Goal: Task Accomplishment & Management: Manage account settings

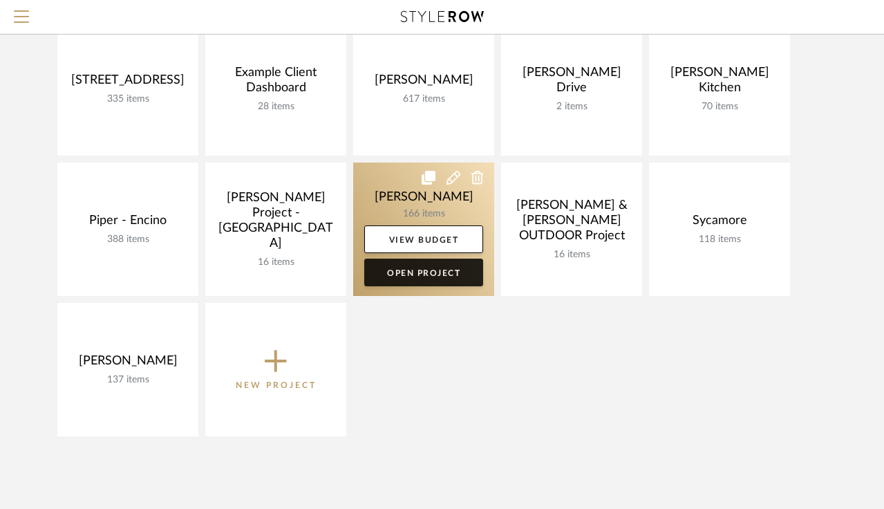
scroll to position [177, 0]
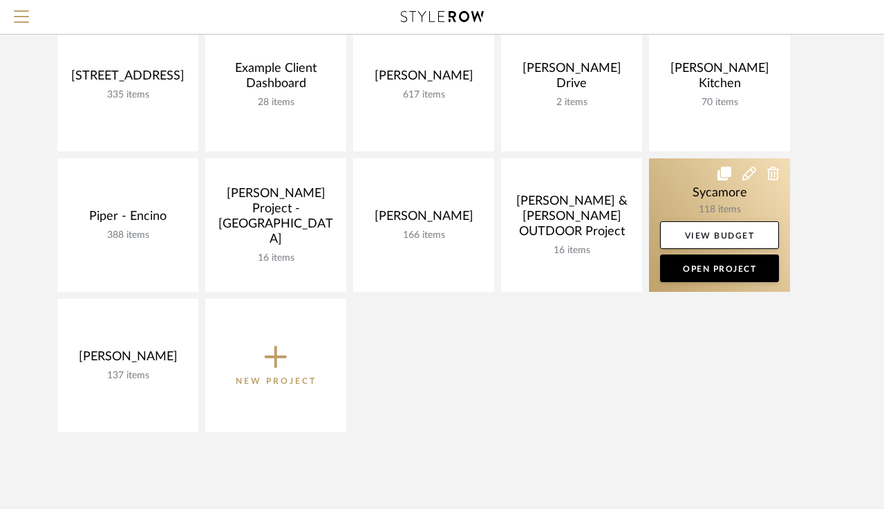
click at [707, 216] on link at bounding box center [719, 224] width 141 height 133
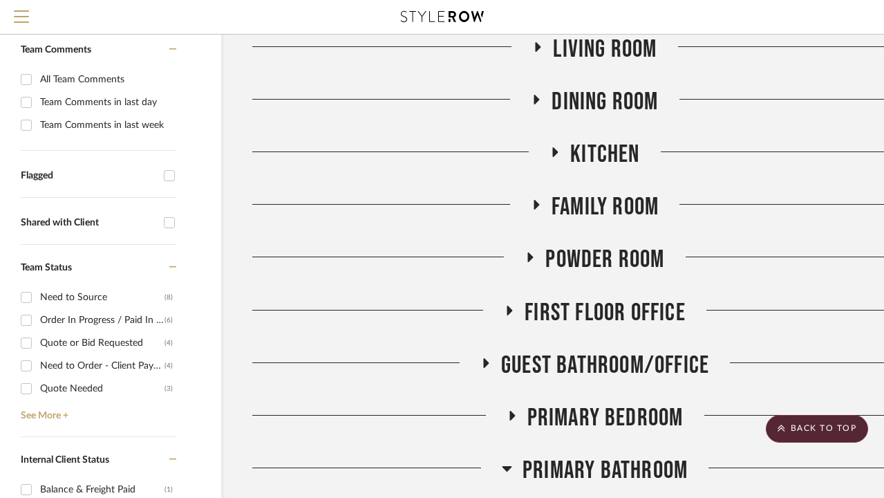
scroll to position [296, 47]
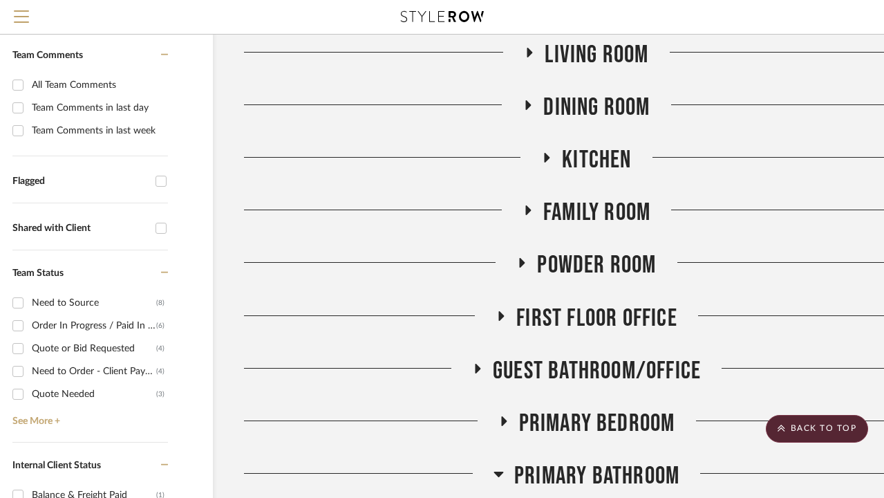
click at [622, 67] on span "Living Room" at bounding box center [597, 55] width 104 height 30
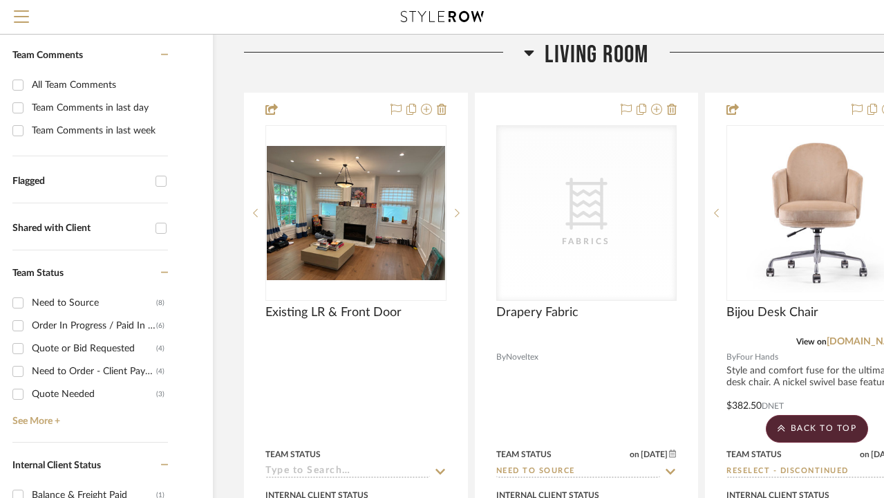
click at [545, 59] on span "Living Room" at bounding box center [597, 55] width 104 height 30
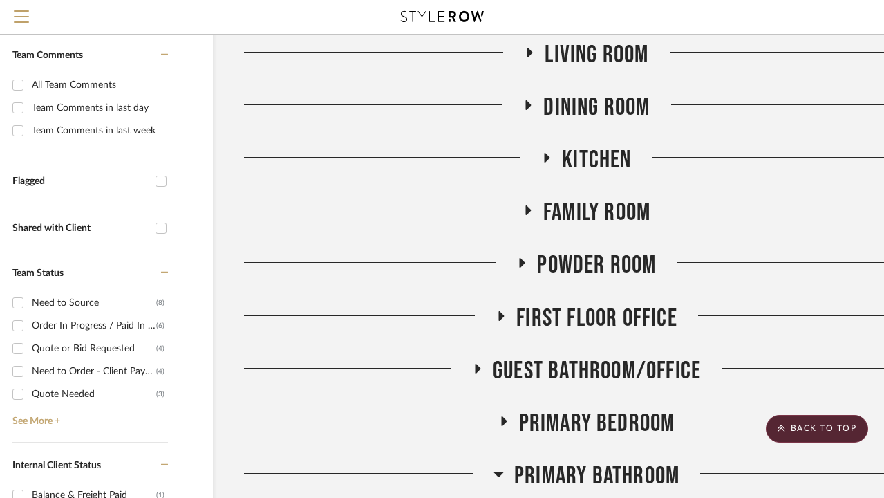
click at [599, 111] on span "Dining Room" at bounding box center [596, 108] width 106 height 30
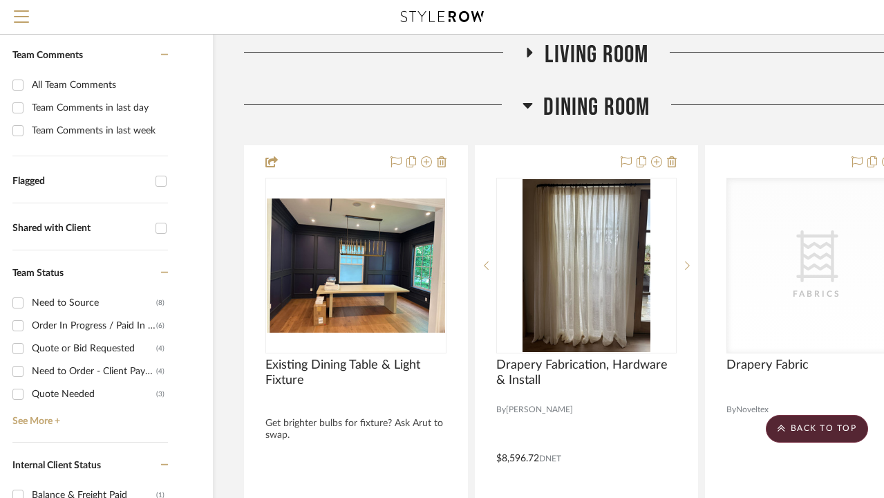
click at [599, 111] on span "Dining Room" at bounding box center [596, 108] width 106 height 30
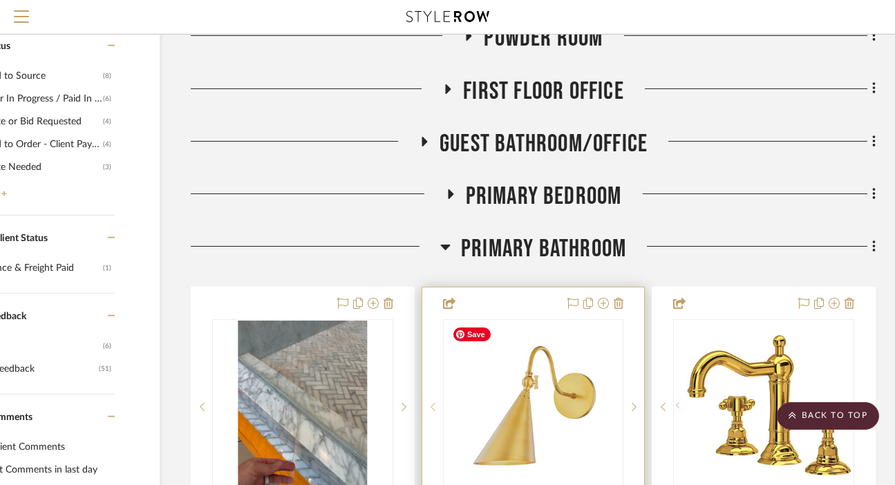
scroll to position [519, 100]
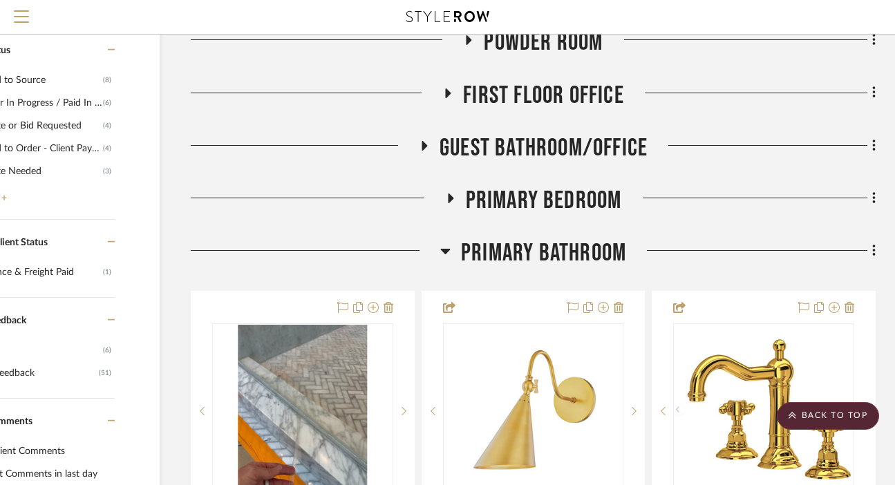
click at [527, 196] on span "Primary Bedroom" at bounding box center [544, 201] width 156 height 30
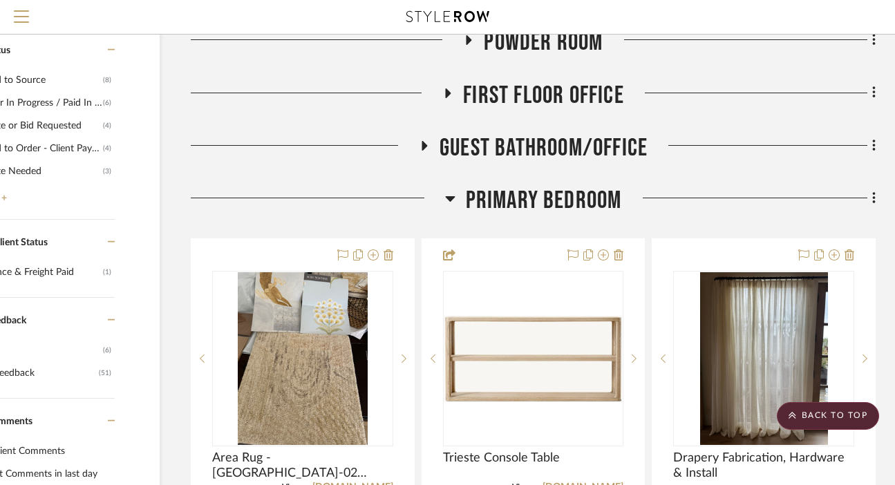
click at [527, 196] on span "Primary Bedroom" at bounding box center [544, 201] width 156 height 30
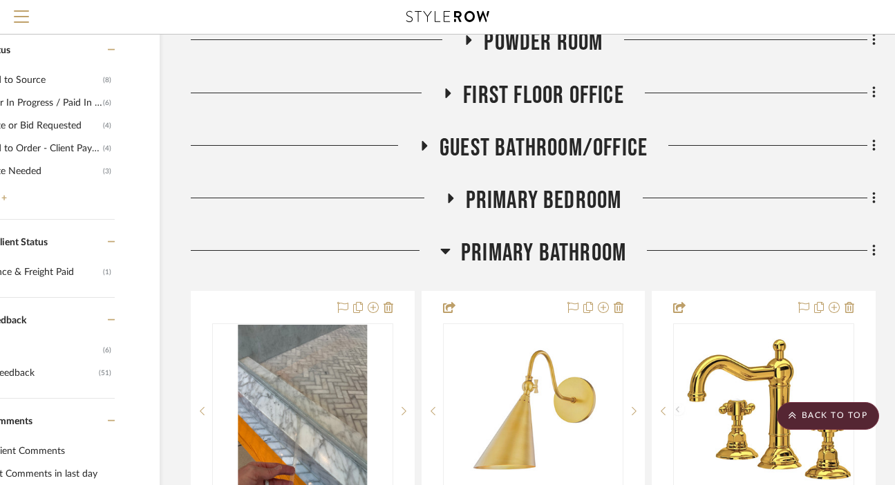
click at [580, 258] on span "Primary Bathroom" at bounding box center [543, 254] width 165 height 30
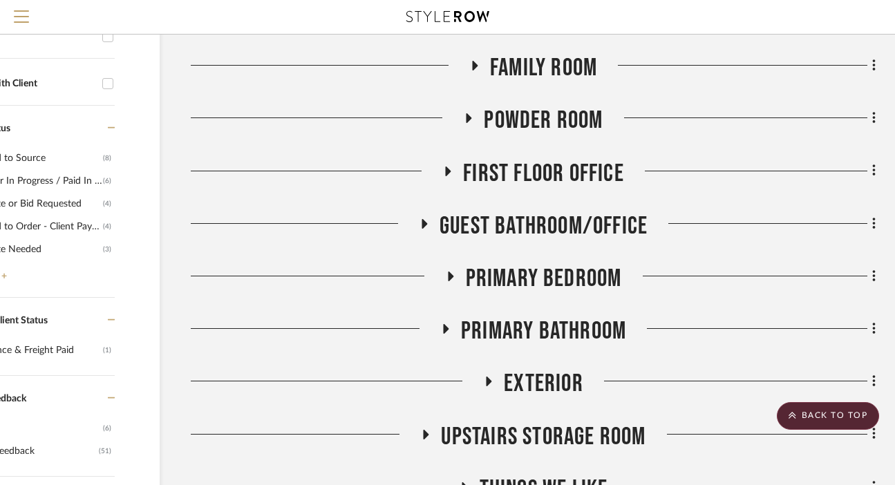
scroll to position [359, 100]
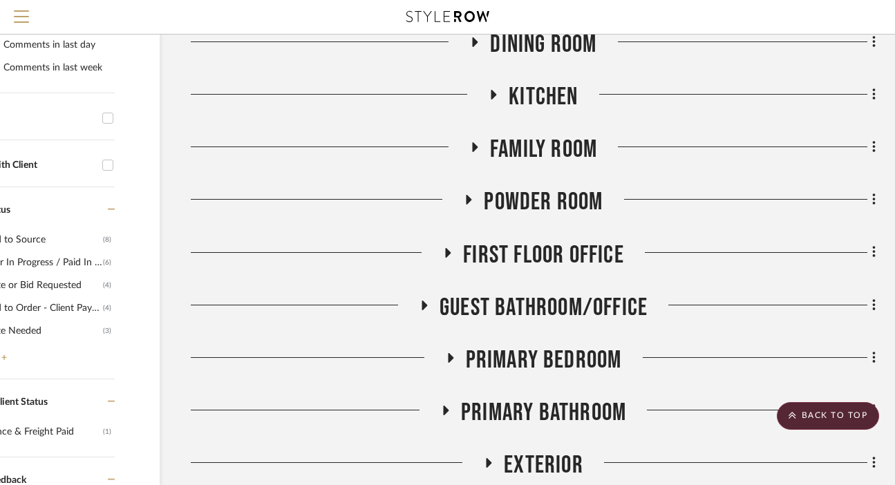
click at [541, 154] on span "Family Room" at bounding box center [543, 150] width 107 height 30
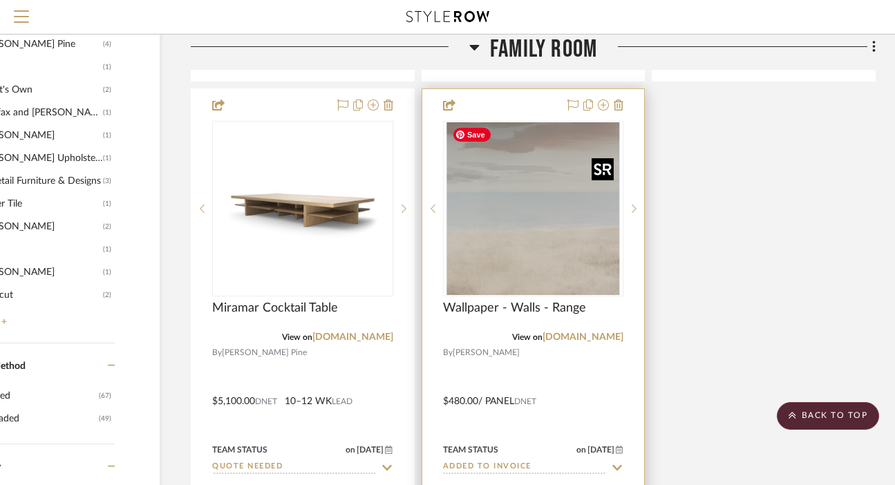
click at [534, 248] on img "0" at bounding box center [533, 208] width 173 height 173
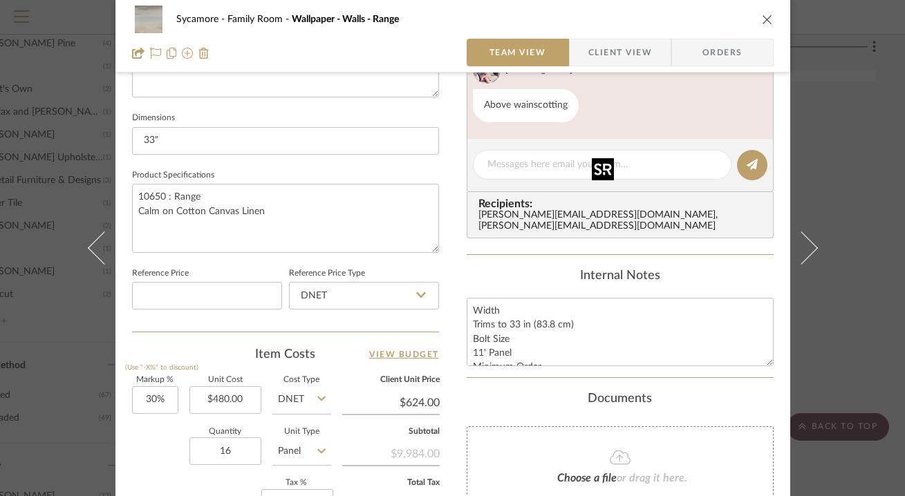
scroll to position [579, 0]
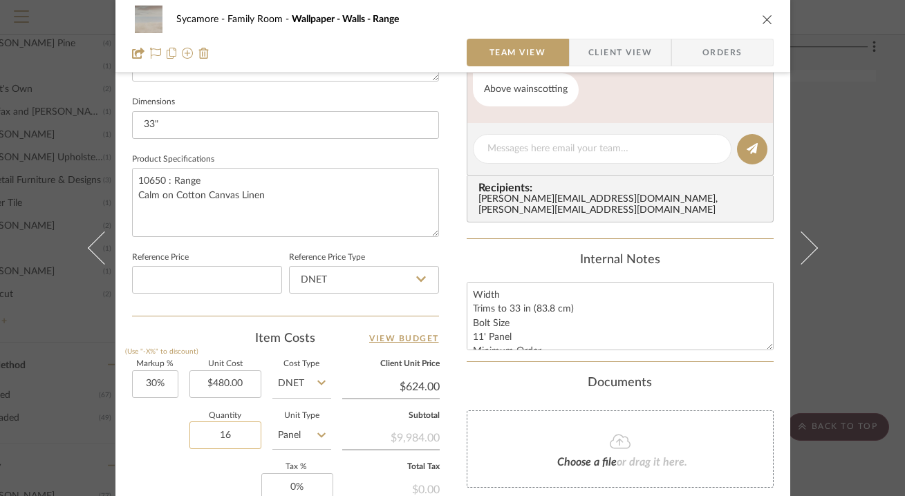
click at [207, 426] on input "16" at bounding box center [225, 436] width 72 height 28
type input "10"
click at [149, 331] on div "Item Costs View Budget" at bounding box center [285, 339] width 307 height 17
click at [146, 454] on div "Quantity 10 Unit Type Panel" at bounding box center [231, 437] width 199 height 49
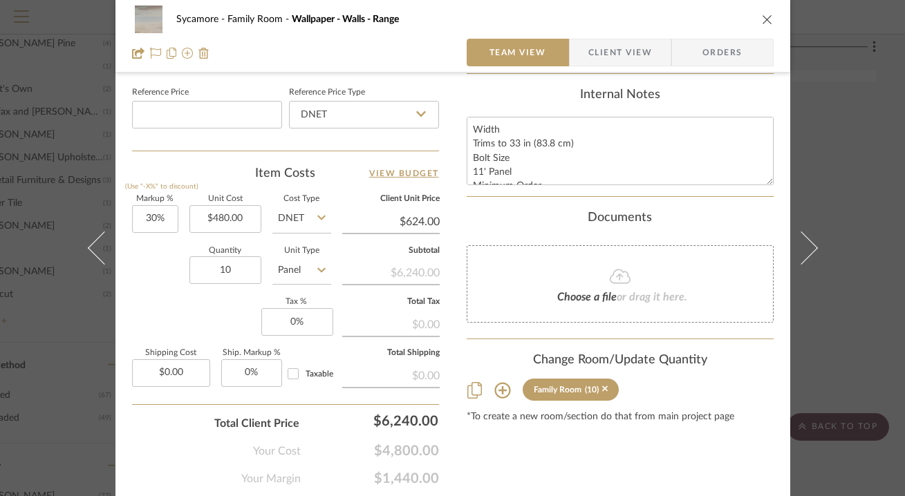
click at [146, 454] on div "Your Cost $4,800.00" at bounding box center [285, 446] width 307 height 28
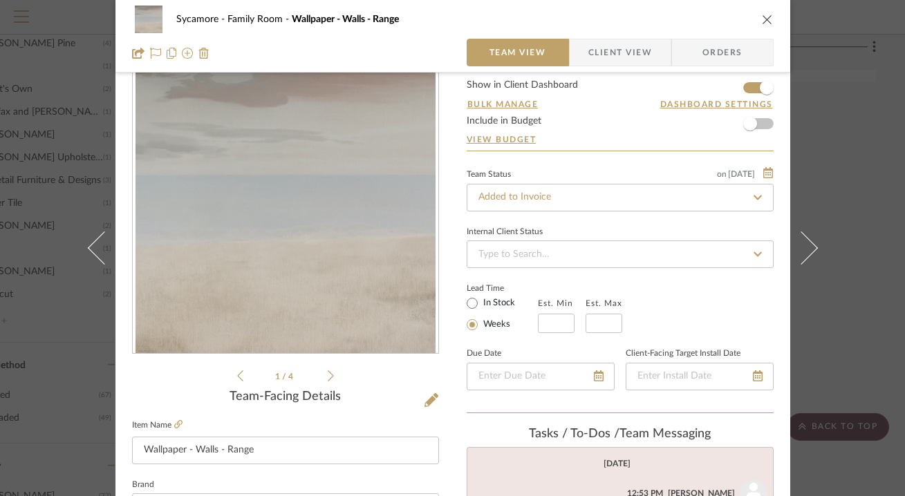
scroll to position [0, 0]
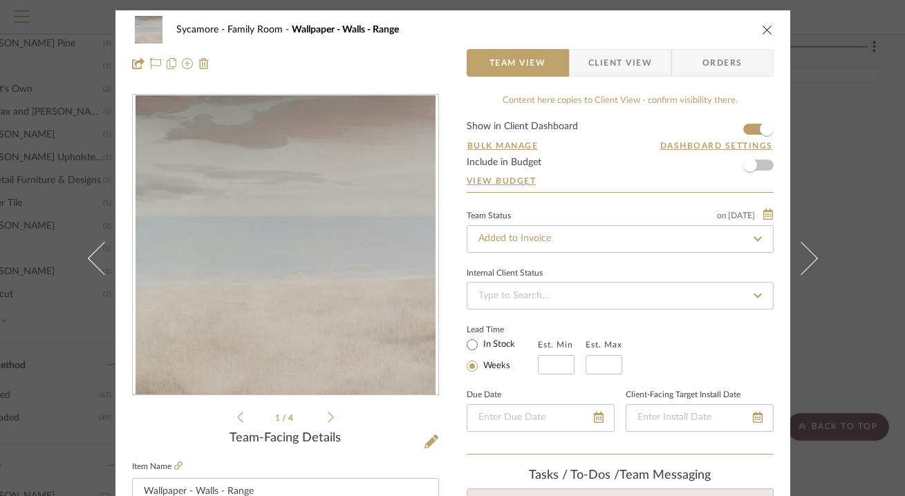
click at [328, 423] on div "1 / 4" at bounding box center [285, 260] width 307 height 332
click at [328, 420] on icon at bounding box center [331, 417] width 6 height 12
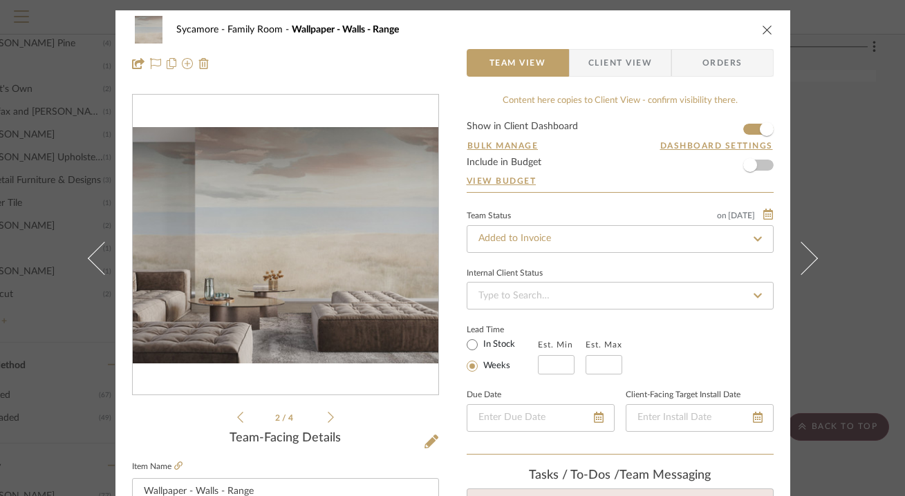
click at [328, 420] on icon at bounding box center [331, 417] width 6 height 12
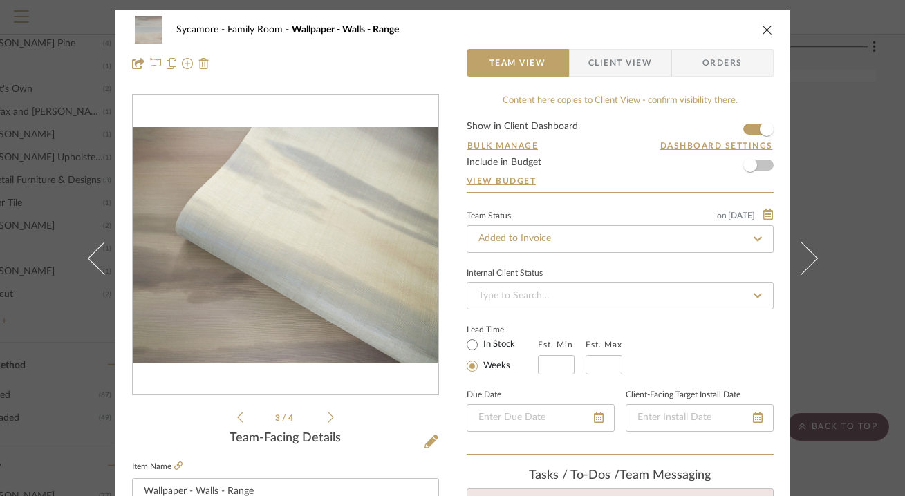
click at [762, 14] on div "Sycamore Family Room Wallpaper - Walls - Range Team View Client View Orders" at bounding box center [452, 46] width 675 height 73
drag, startPoint x: 759, startPoint y: 17, endPoint x: 754, endPoint y: 25, distance: 9.6
click at [754, 25] on div "Sycamore Family Room Wallpaper - Walls - Range" at bounding box center [453, 30] width 642 height 28
click at [762, 27] on icon "close" at bounding box center [767, 29] width 11 height 11
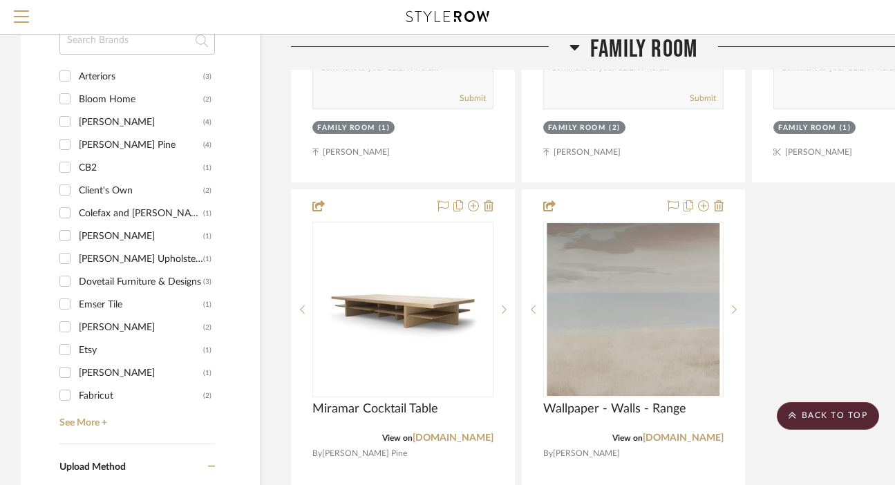
scroll to position [1583, 1]
click at [98, 414] on link "See More +" at bounding box center [134, 418] width 159 height 22
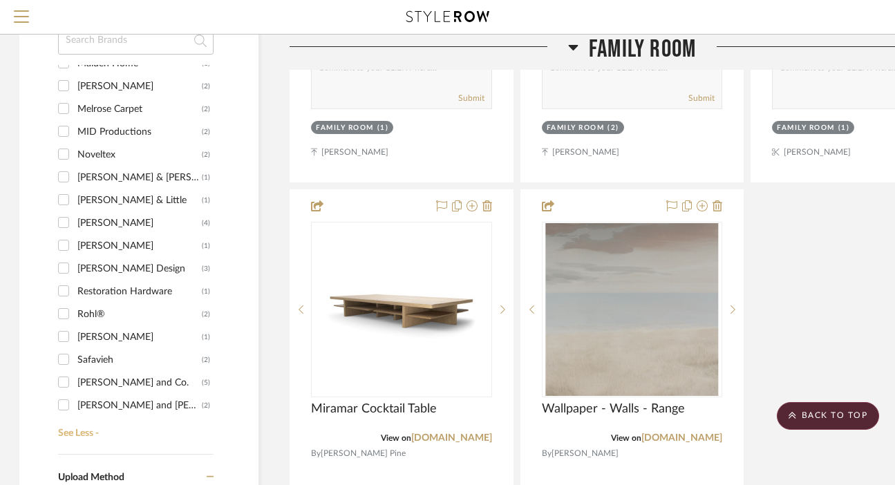
scroll to position [579, 0]
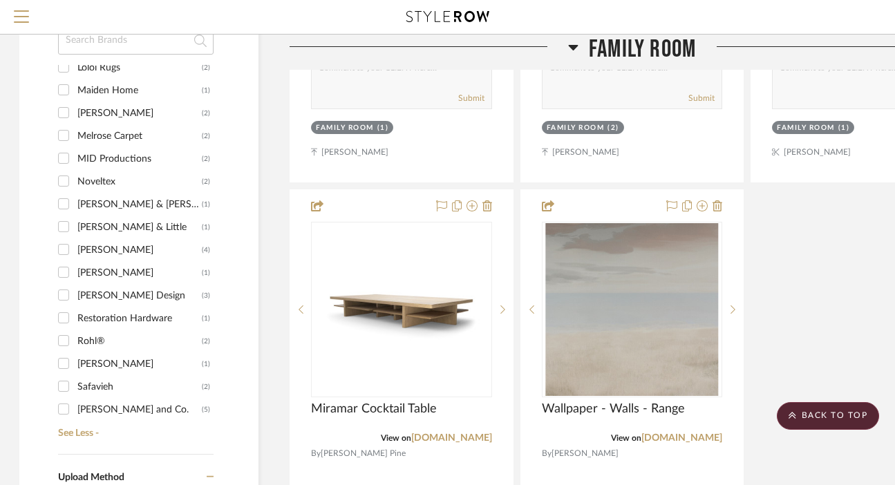
click at [90, 182] on div "Noveltex" at bounding box center [139, 182] width 124 height 22
click at [75, 182] on input "Noveltex (2)" at bounding box center [64, 181] width 22 height 22
checkbox input "true"
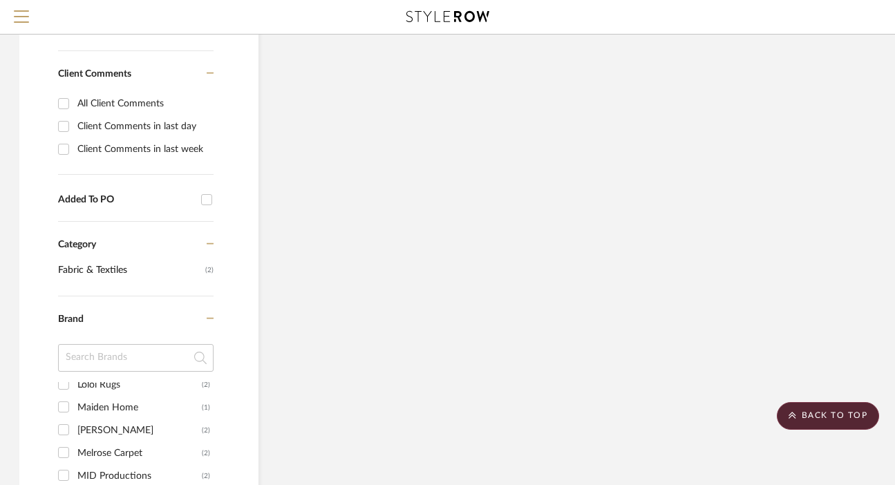
scroll to position [454, 1]
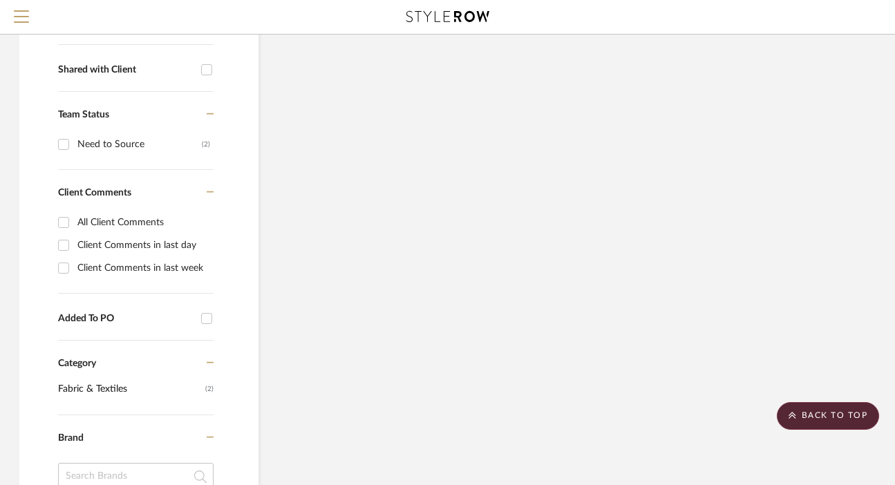
scroll to position [0, 1]
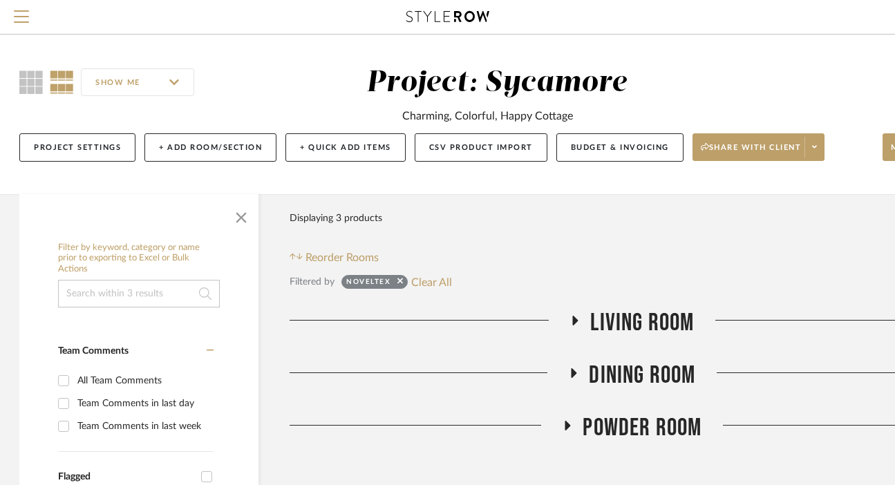
click at [621, 330] on span "Living Room" at bounding box center [643, 323] width 104 height 30
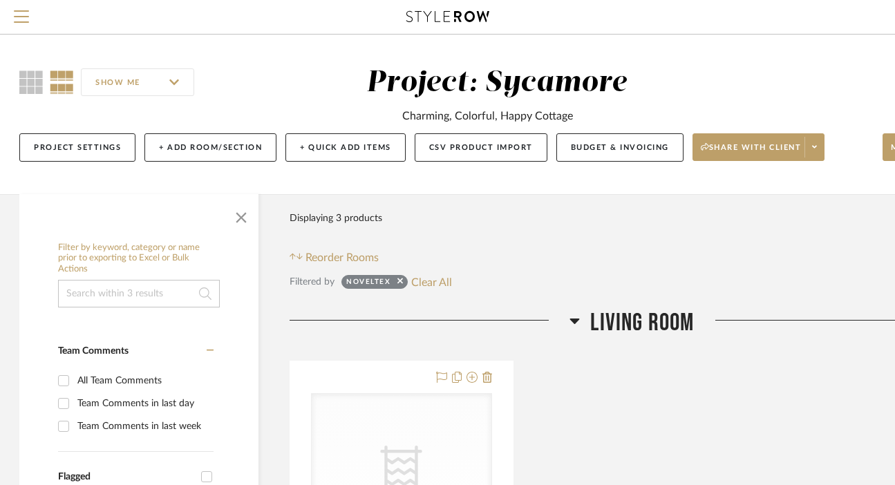
click at [621, 330] on span "Living Room" at bounding box center [643, 323] width 104 height 30
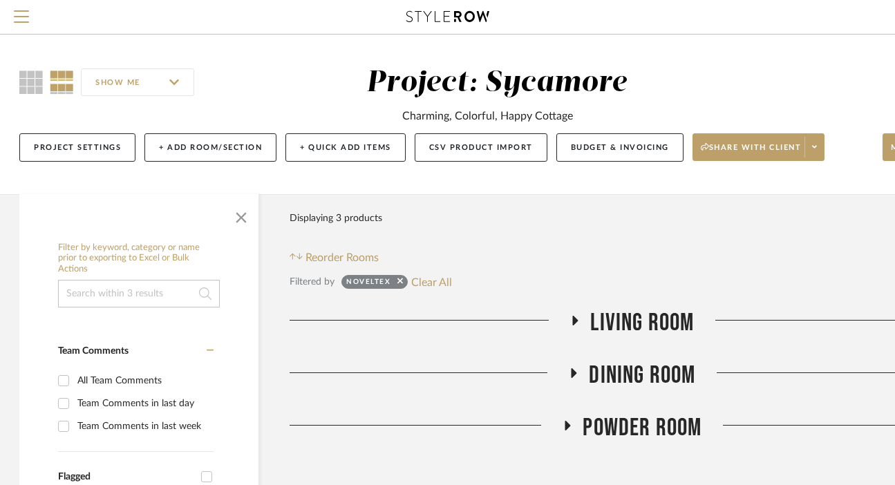
click at [637, 445] on div "Powder Room" at bounding box center [632, 430] width 685 height 35
click at [636, 421] on span "Powder Room" at bounding box center [642, 428] width 119 height 30
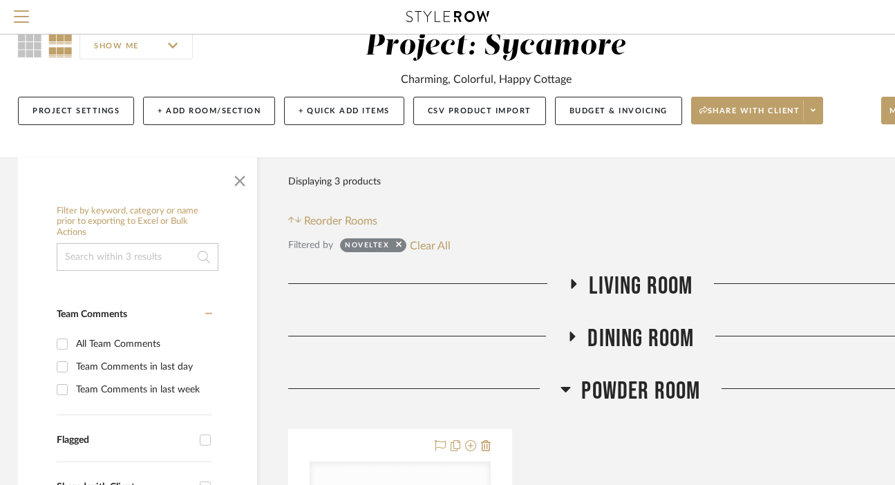
scroll to position [43, 3]
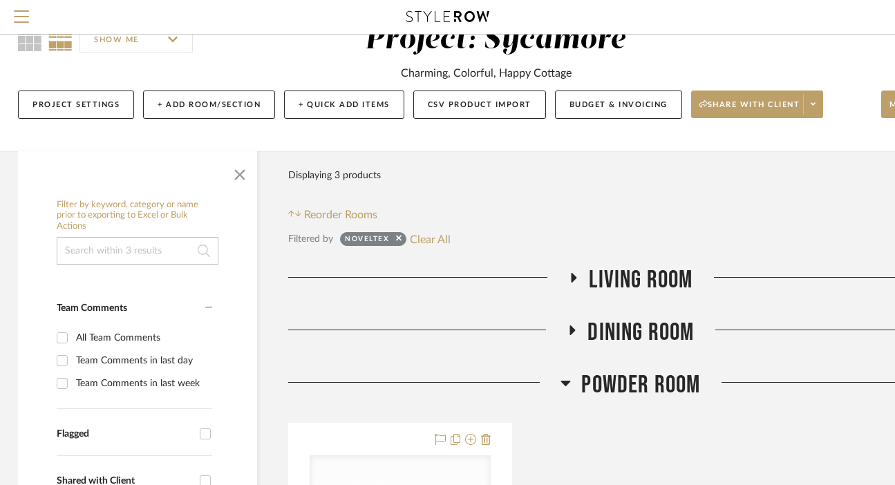
click at [635, 373] on span "Powder Room" at bounding box center [641, 386] width 119 height 30
